Goal: Task Accomplishment & Management: Use online tool/utility

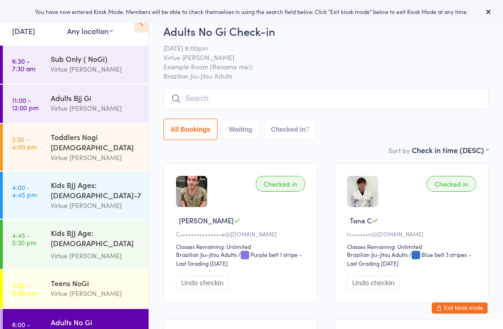
click at [142, 29] on icon at bounding box center [141, 23] width 14 height 20
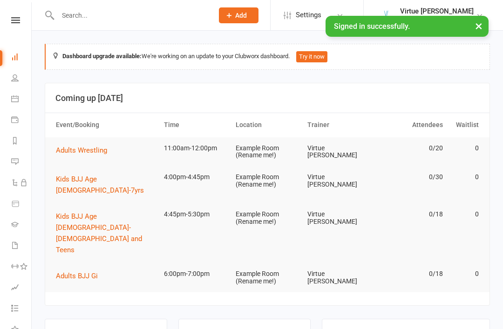
click at [477, 27] on button "×" at bounding box center [478, 26] width 17 height 20
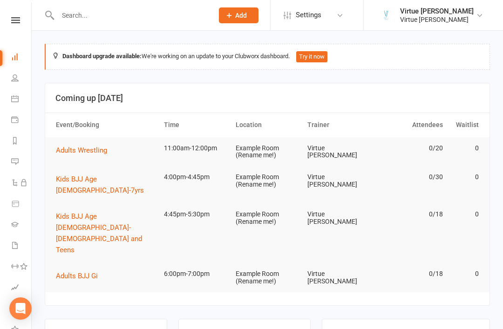
click at [13, 20] on icon at bounding box center [15, 20] width 9 height 6
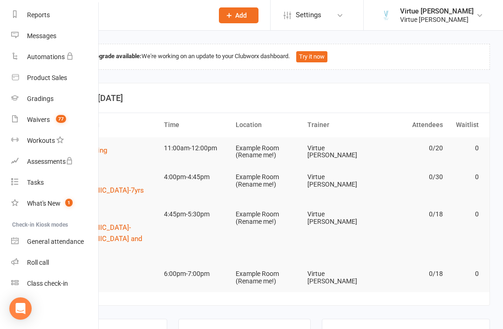
scroll to position [119, 0]
click at [31, 261] on div "Roll call" at bounding box center [38, 262] width 22 height 7
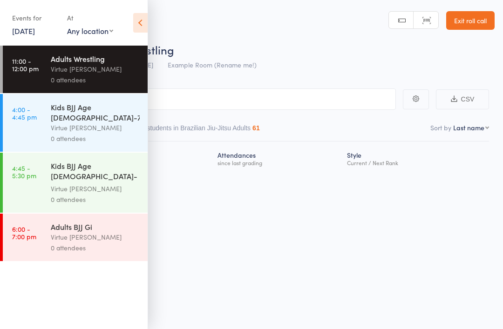
click at [134, 21] on icon at bounding box center [140, 23] width 14 height 20
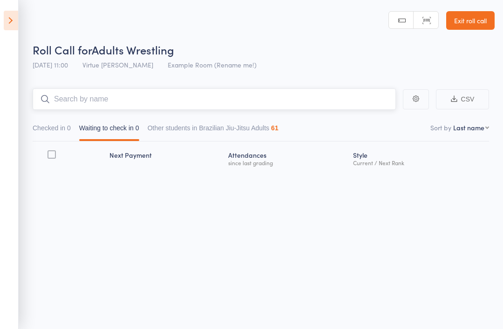
click at [90, 94] on input "search" at bounding box center [214, 98] width 363 height 21
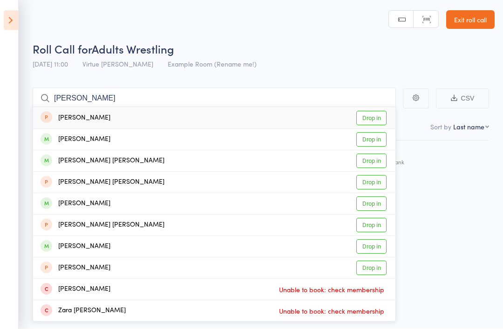
scroll to position [7, 0]
type input "Cooper"
click at [76, 156] on div "Cooper Smith" at bounding box center [102, 161] width 124 height 11
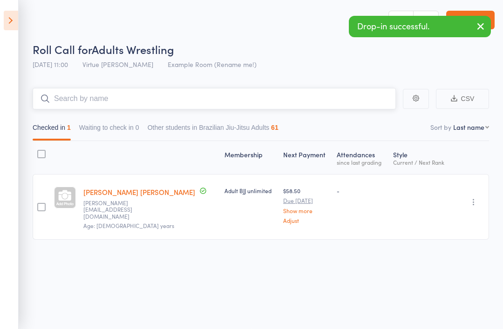
click at [76, 88] on input "search" at bounding box center [214, 98] width 363 height 21
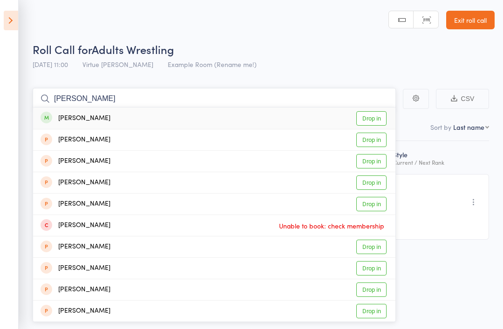
type input "Shane"
click at [74, 113] on div "Shane Morritt" at bounding box center [75, 118] width 70 height 11
click at [71, 101] on input "search" at bounding box center [214, 98] width 363 height 21
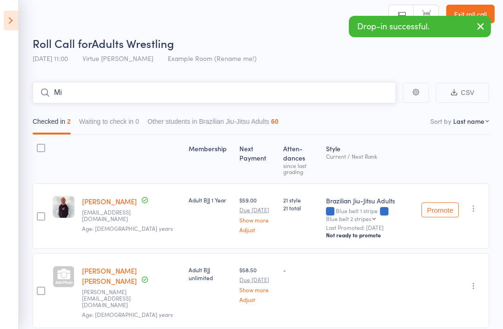
type input "M"
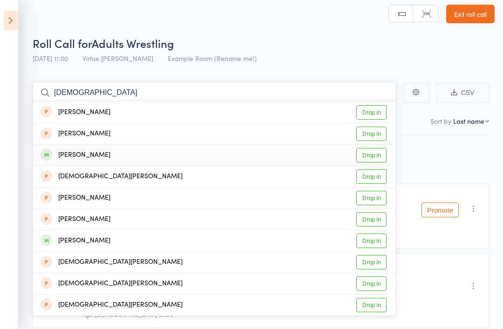
type input "Christen"
click at [76, 154] on div "Michael Christensen" at bounding box center [75, 155] width 70 height 11
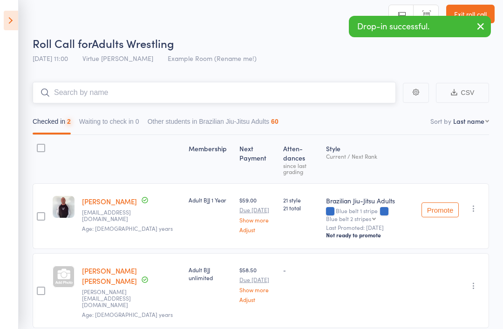
click at [95, 90] on input "search" at bounding box center [214, 92] width 363 height 21
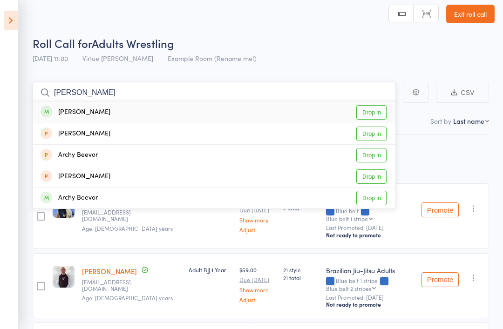
type input "Trevor"
click at [70, 112] on div "Trevor Prior" at bounding box center [75, 112] width 70 height 11
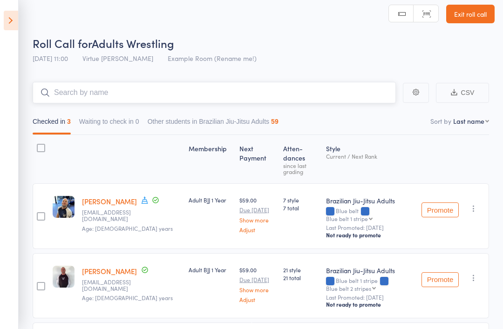
click at [70, 91] on input "search" at bounding box center [214, 92] width 363 height 21
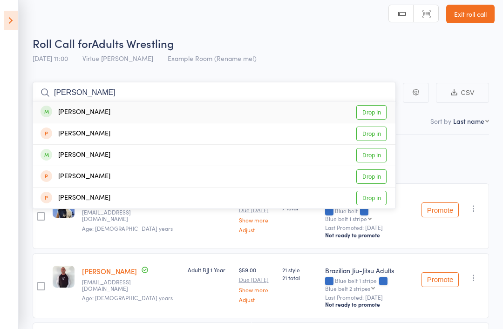
type input "Hasan"
click at [69, 106] on div "Hasan Cetin Drop in" at bounding box center [214, 111] width 362 height 21
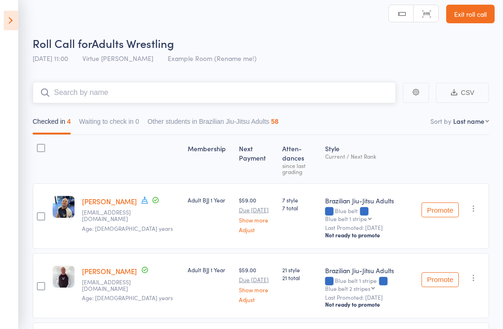
click at [69, 94] on input "search" at bounding box center [214, 92] width 363 height 21
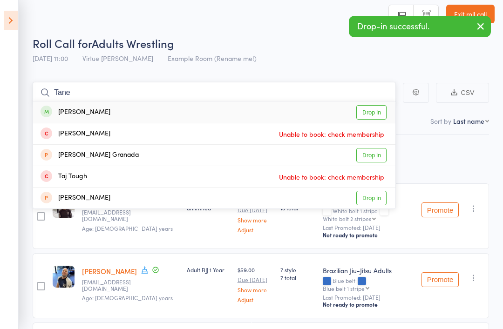
type input "Tane"
click at [61, 108] on div "Tane Coman" at bounding box center [75, 112] width 70 height 11
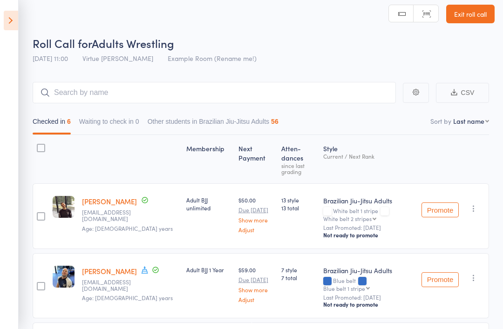
click at [343, 23] on header "Roll Call for Adults Wrestling 12 Sep 11:00 Virtue BJJ Lennox Example Room (Ren…" at bounding box center [251, 30] width 503 height 74
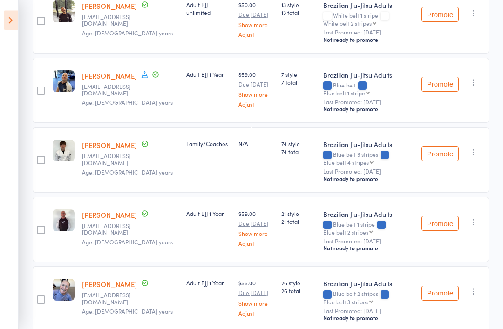
scroll to position [271, 0]
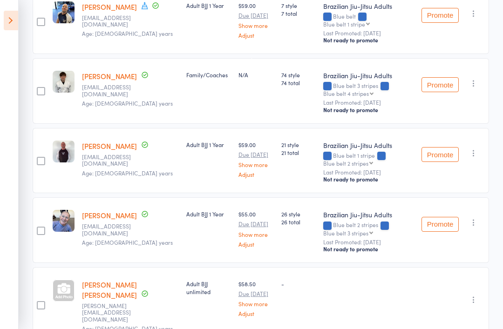
click at [100, 280] on link "Cooper Smith" at bounding box center [109, 290] width 55 height 20
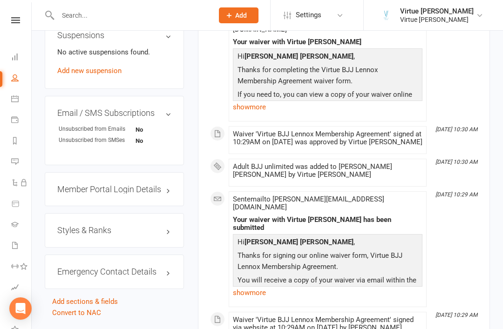
scroll to position [644, 0]
click at [147, 225] on h3 "Styles & Ranks" at bounding box center [114, 229] width 114 height 9
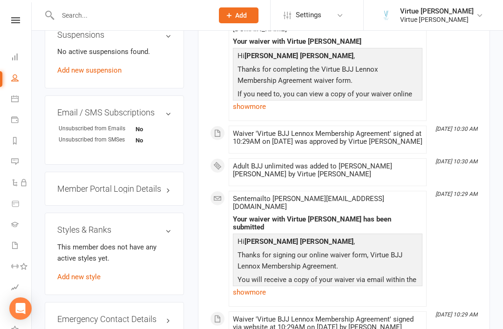
click at [90, 273] on link "Add new style" at bounding box center [78, 277] width 43 height 8
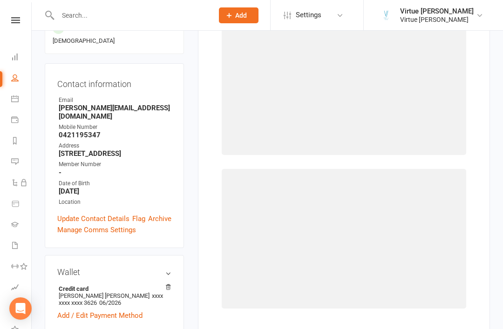
scroll to position [79, 0]
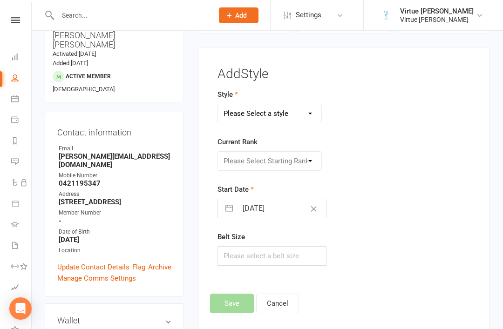
click at [308, 113] on select "Please Select a style Brazilian Jiu-Jitsu Adults Brazilian Jiu-jitsu Kids" at bounding box center [270, 113] width 104 height 19
select select "2767"
click at [307, 157] on select "Please Select Starting Rank White belt White belt 1 stripe White belt 2 stripes…" at bounding box center [270, 161] width 104 height 19
select select "29025"
click at [404, 204] on div "Style Brazilian Jiu-Jitsu Adults Brazilian Jiu-jitsu Kids Current Rank Please S…" at bounding box center [343, 184] width 267 height 190
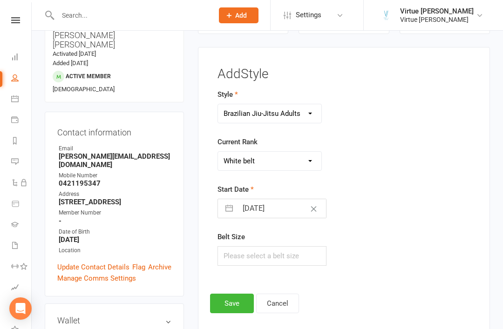
click at [233, 306] on button "Save" at bounding box center [232, 304] width 44 height 20
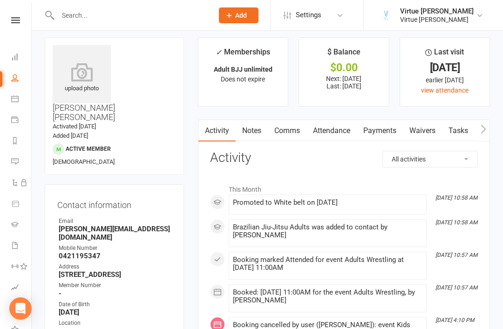
scroll to position [0, 0]
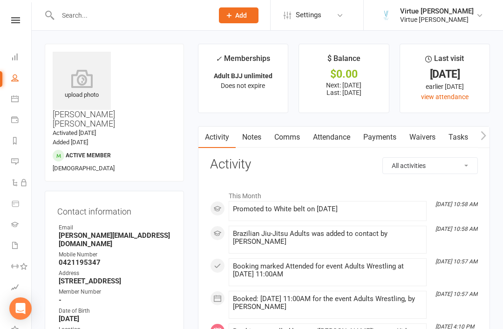
click at [89, 76] on icon at bounding box center [82, 78] width 58 height 19
click at [16, 264] on icon at bounding box center [13, 261] width 7 height 7
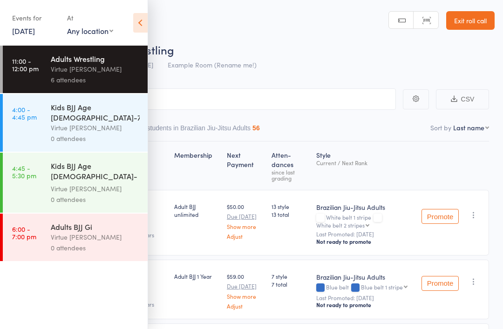
click at [134, 32] on icon at bounding box center [140, 23] width 14 height 20
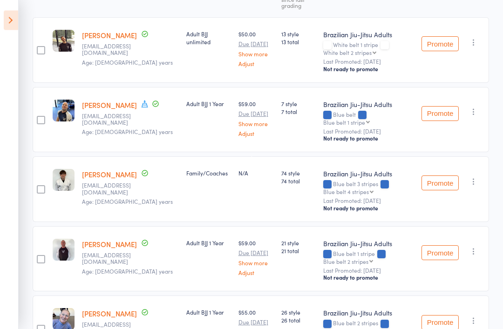
scroll to position [171, 0]
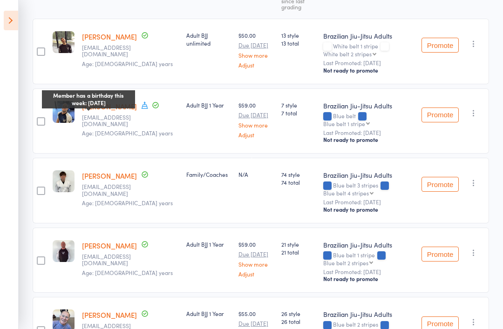
click at [142, 108] on icon at bounding box center [145, 104] width 7 height 7
click at [131, 125] on div "Michael Christensen Member has a birthday this week: September 9th michaelchris…" at bounding box center [130, 121] width 104 height 66
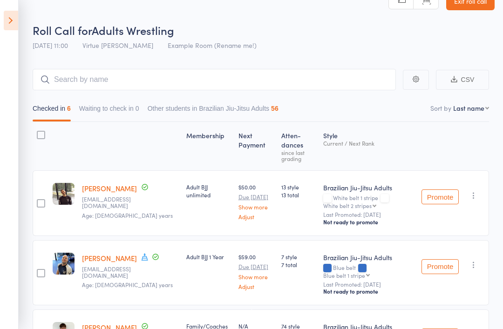
scroll to position [0, 0]
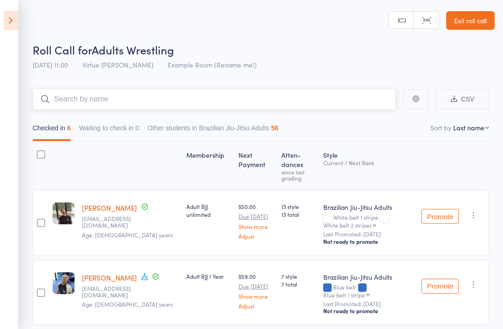
click at [282, 94] on input "search" at bounding box center [214, 98] width 363 height 21
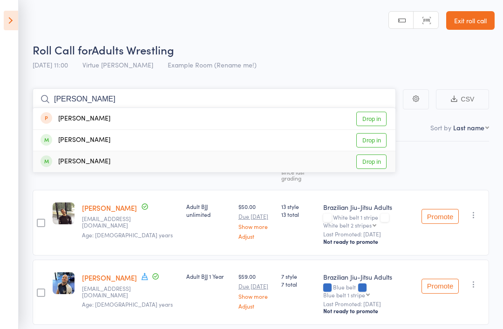
type input "Pedro"
click at [369, 162] on link "Drop in" at bounding box center [371, 162] width 30 height 14
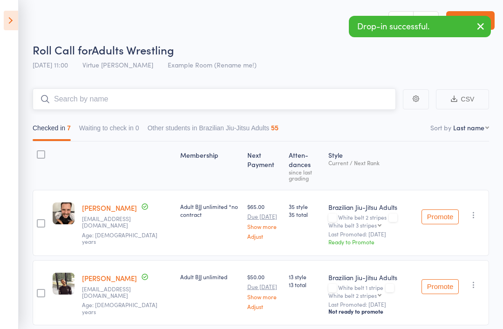
click at [309, 105] on input "search" at bounding box center [214, 98] width 363 height 21
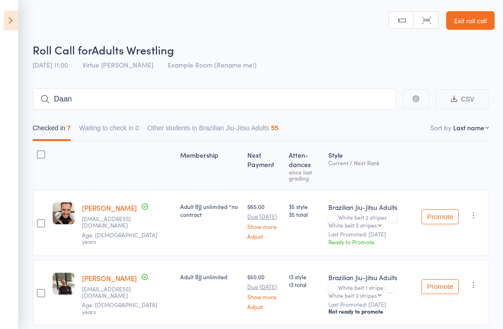
click at [401, 54] on div "Roll Call for Adults Wrestling" at bounding box center [264, 49] width 462 height 15
click at [350, 96] on input "Daan" at bounding box center [214, 98] width 363 height 21
type input "Daan"
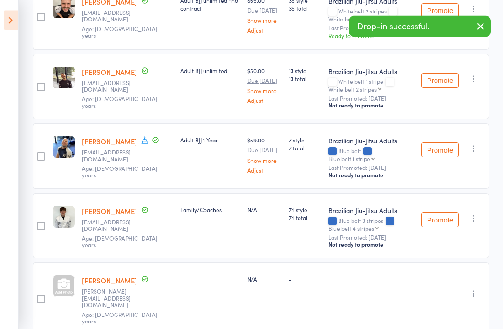
scroll to position [270, 0]
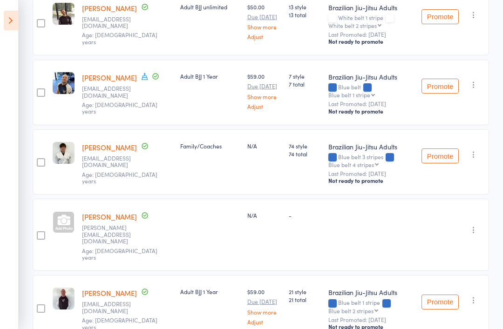
click at [475, 224] on button "button" at bounding box center [473, 229] width 11 height 11
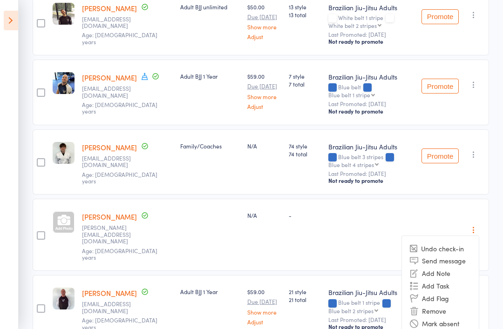
click at [454, 243] on li "Undo check-in" at bounding box center [440, 249] width 77 height 12
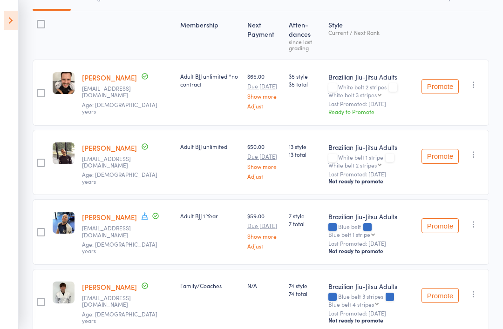
scroll to position [0, 0]
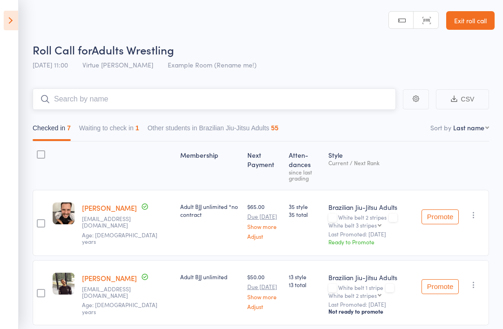
click at [325, 106] on input "search" at bounding box center [214, 98] width 363 height 21
click at [362, 100] on input "Daniel" at bounding box center [214, 98] width 363 height 21
type input "D"
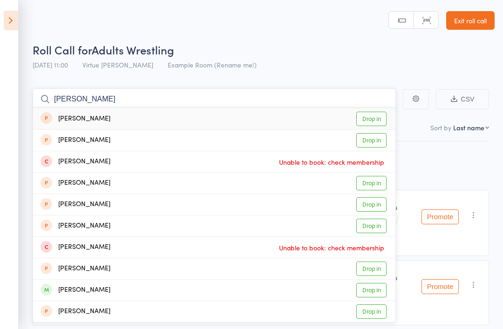
type input "Dani"
click at [375, 289] on link "Drop in" at bounding box center [371, 290] width 30 height 14
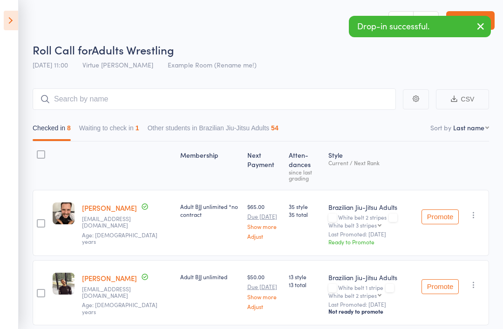
click at [364, 57] on div "Roll Call for Adults Wrestling" at bounding box center [264, 49] width 462 height 15
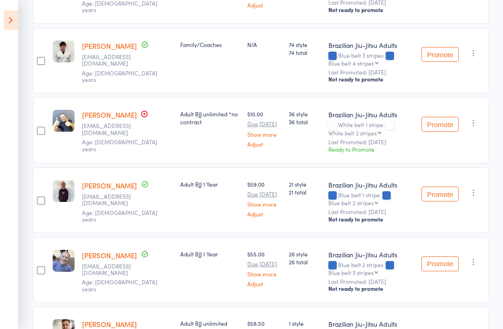
scroll to position [371, 0]
click at [439, 122] on button "Promote" at bounding box center [439, 124] width 37 height 15
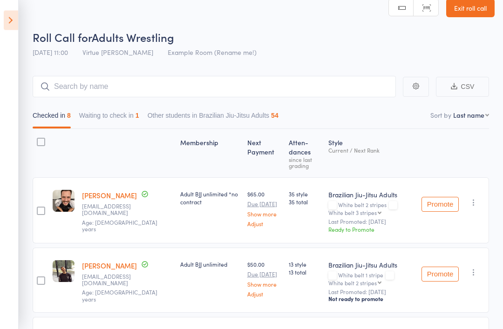
scroll to position [0, 0]
